Goal: Task Accomplishment & Management: Complete application form

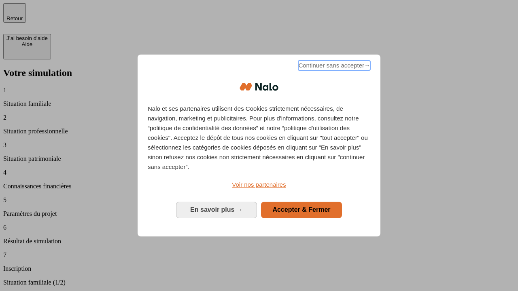
click at [333, 67] on span "Continuer sans accepter →" at bounding box center [334, 66] width 72 height 10
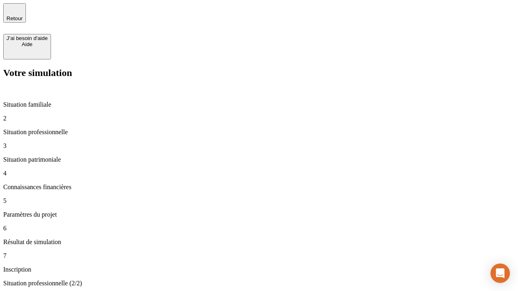
type input "30 000"
type input "0"
type input "1 000"
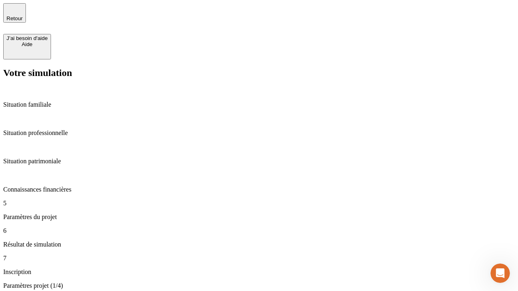
scroll to position [276, 0]
type input "40"
type input "200 000"
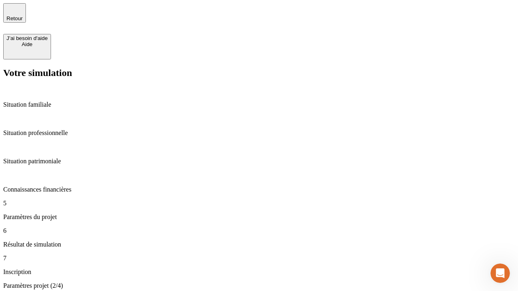
type input "640"
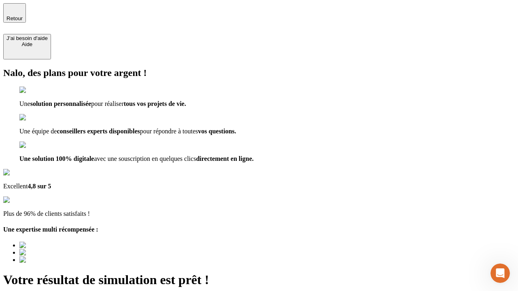
type input "[EMAIL_ADDRESS][DOMAIN_NAME]"
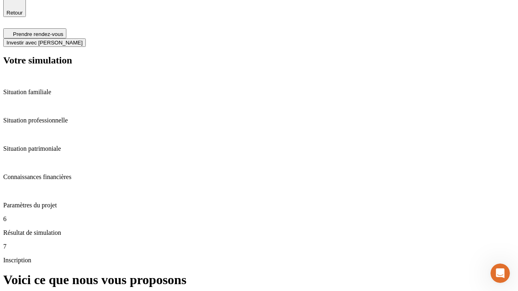
click at [83, 40] on span "Investir avec [PERSON_NAME]" at bounding box center [44, 43] width 76 height 6
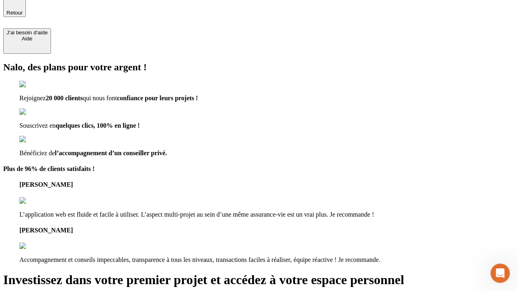
scroll to position [5, 0]
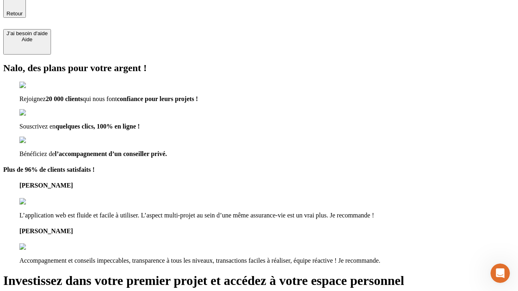
type input "[PERSON_NAME][EMAIL_ADDRESS][DOMAIN_NAME]"
